Goal: Task Accomplishment & Management: Manage account settings

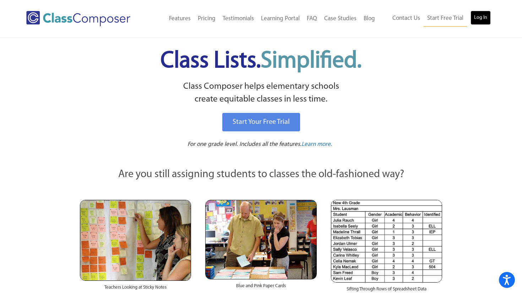
click at [485, 16] on link "Log In" at bounding box center [481, 18] width 20 height 14
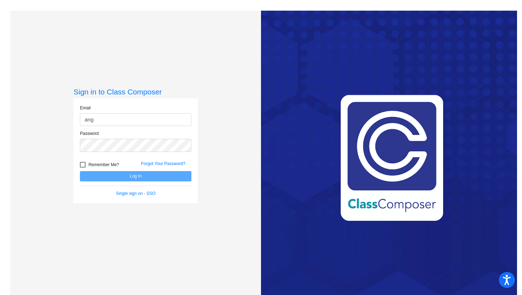
type input "[PERSON_NAME][EMAIL_ADDRESS][PERSON_NAME][DOMAIN_NAME]"
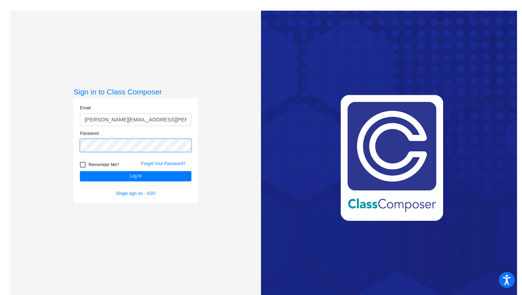
click at [80, 171] on button "Log In" at bounding box center [136, 176] width 112 height 10
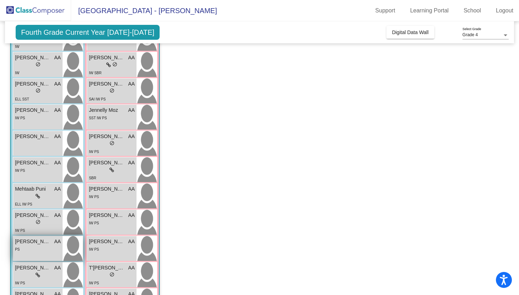
scroll to position [192, 0]
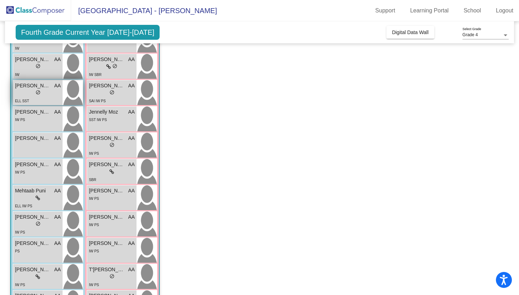
click at [50, 88] on span "[PERSON_NAME]" at bounding box center [33, 85] width 36 height 7
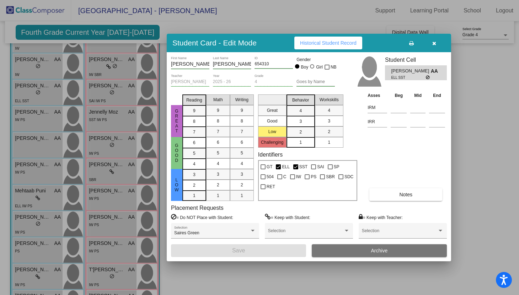
click at [391, 196] on button "Notes" at bounding box center [405, 194] width 73 height 13
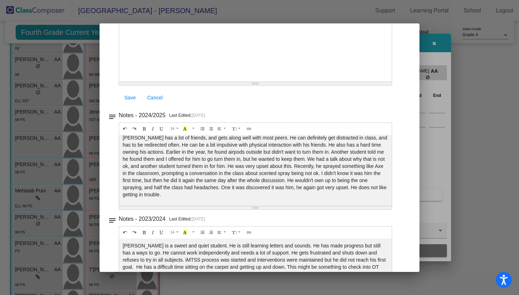
scroll to position [80, 0]
